Goal: Transaction & Acquisition: Purchase product/service

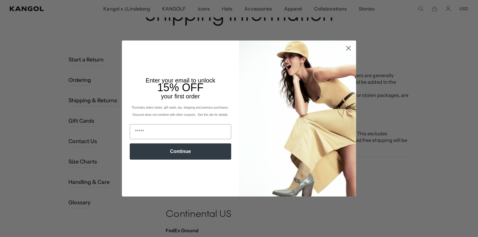
click at [186, 151] on button "Continue" at bounding box center [180, 151] width 101 height 16
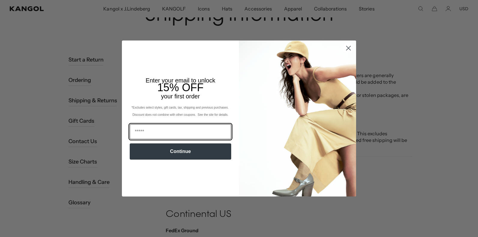
click at [168, 134] on input "Email" at bounding box center [180, 131] width 101 height 15
type input "**********"
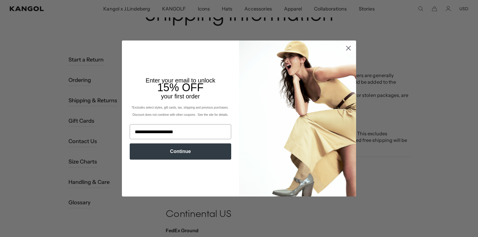
click at [180, 150] on button "Continue" at bounding box center [180, 151] width 101 height 16
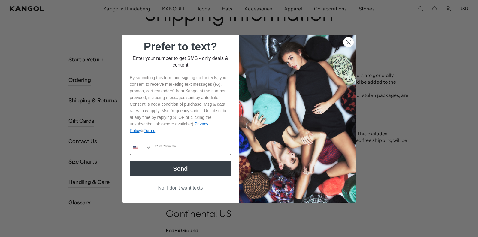
click at [194, 148] on input "Phone Number" at bounding box center [191, 147] width 79 height 14
type input "**********"
click at [186, 168] on button "Send" at bounding box center [180, 169] width 101 height 16
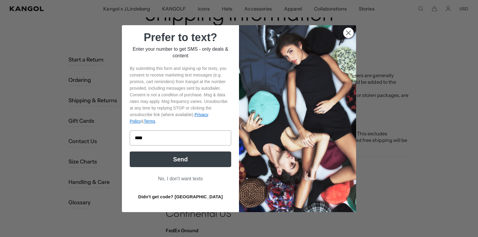
scroll to position [0, 0]
type input "******"
click at [177, 164] on button "Send" at bounding box center [180, 160] width 101 height 16
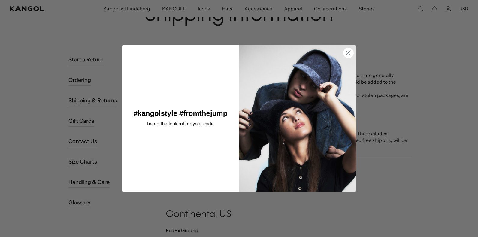
click at [348, 54] on circle "Close dialog" at bounding box center [348, 53] width 10 height 10
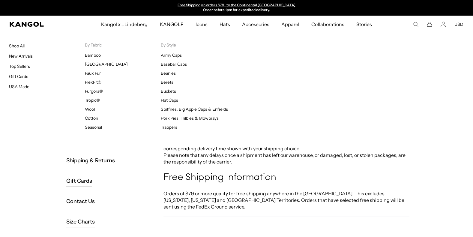
click at [230, 24] on span "Hats" at bounding box center [225, 24] width 11 height 17
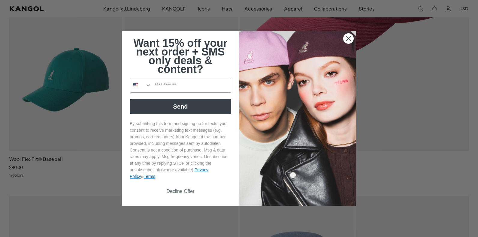
click at [346, 35] on circle "Close dialog" at bounding box center [348, 39] width 10 height 10
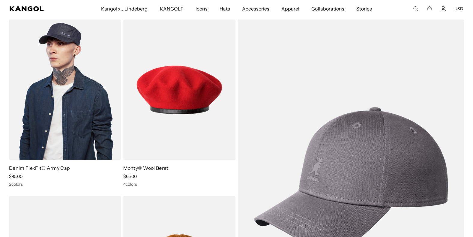
click at [74, 112] on img at bounding box center [65, 90] width 112 height 141
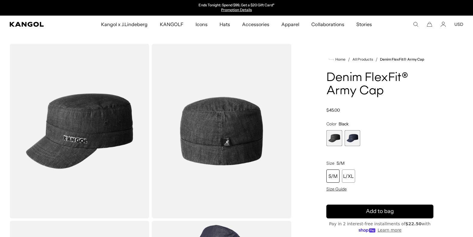
click at [335, 139] on span "1 of 2" at bounding box center [335, 138] width 16 height 16
click at [332, 173] on div "S/M" at bounding box center [333, 176] width 13 height 13
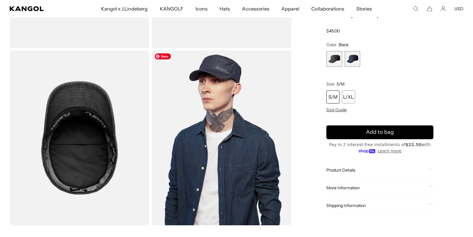
scroll to position [120, 0]
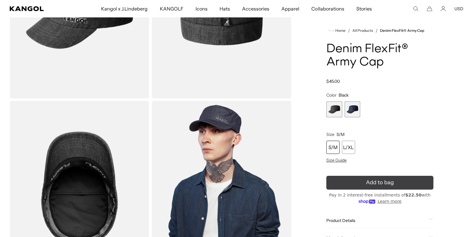
click at [384, 181] on icon "submit" at bounding box center [379, 182] width 9 height 9
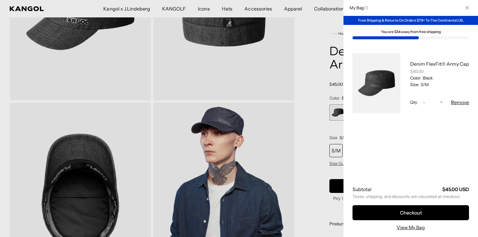
scroll to position [0, 124]
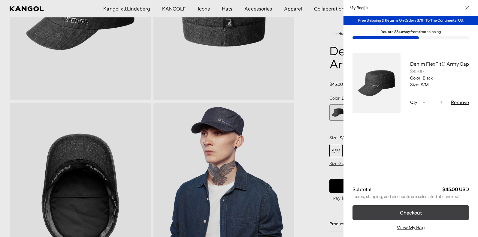
click at [418, 210] on button "Checkout" at bounding box center [410, 212] width 116 height 15
